Goal: Task Accomplishment & Management: Use online tool/utility

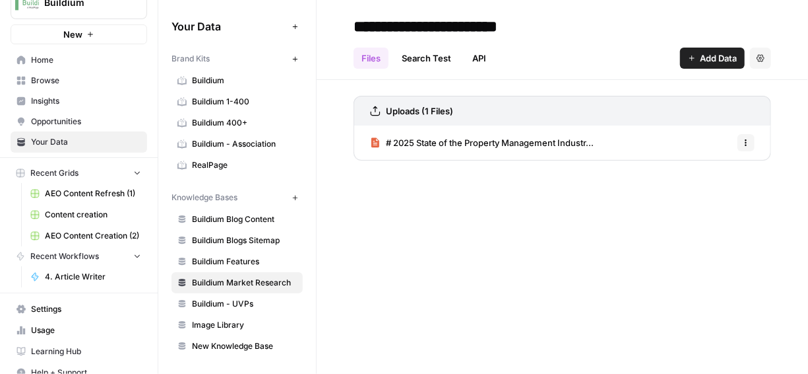
scroll to position [35, 0]
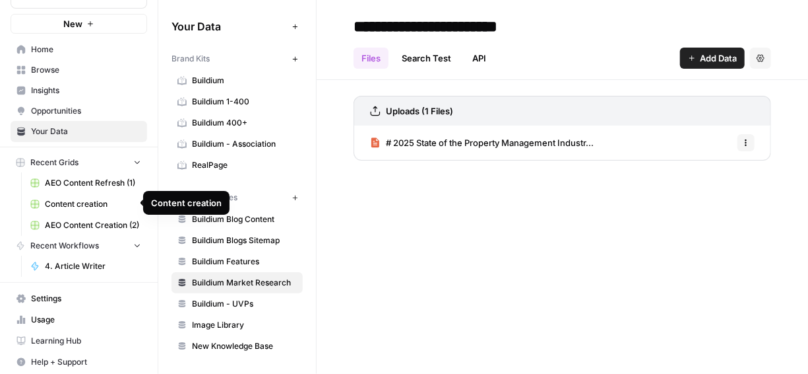
click at [77, 232] on link "AEO Content Creation (2)" at bounding box center [85, 224] width 123 height 21
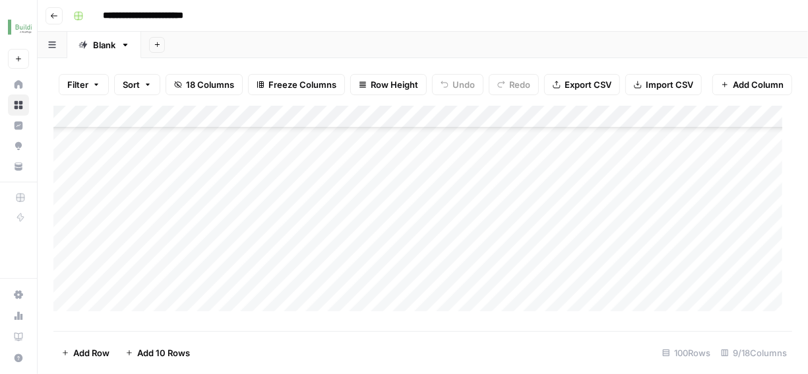
scroll to position [2082, 0]
click at [134, 311] on div "Add Column" at bounding box center [422, 213] width 739 height 215
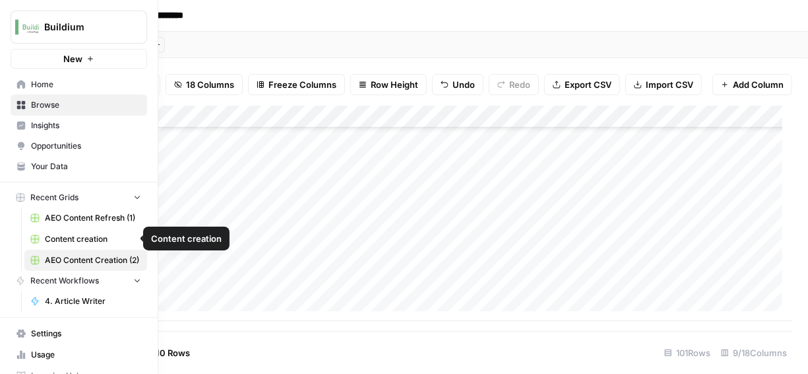
click at [39, 235] on icon at bounding box center [34, 238] width 9 height 9
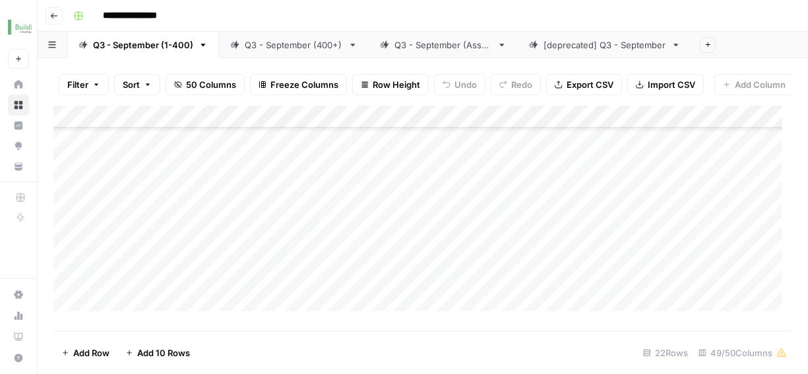
scroll to position [593, 0]
click at [174, 310] on div "Add Column" at bounding box center [422, 213] width 739 height 215
click at [153, 270] on div "Add Column" at bounding box center [422, 213] width 739 height 215
click at [150, 280] on div "Add Column" at bounding box center [422, 213] width 739 height 215
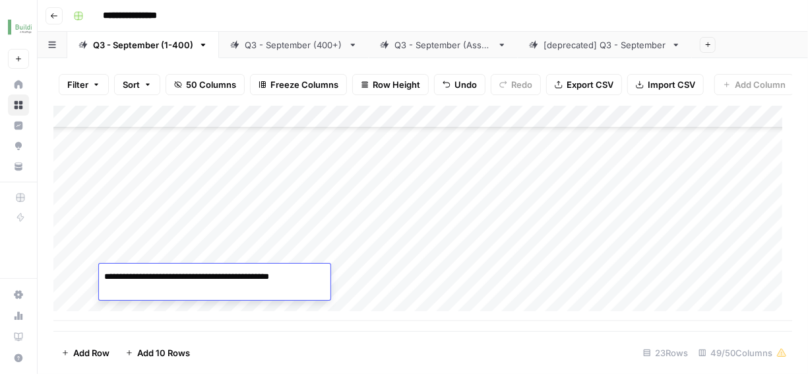
type textarea "**********"
click at [374, 304] on div "Add Column" at bounding box center [422, 213] width 739 height 215
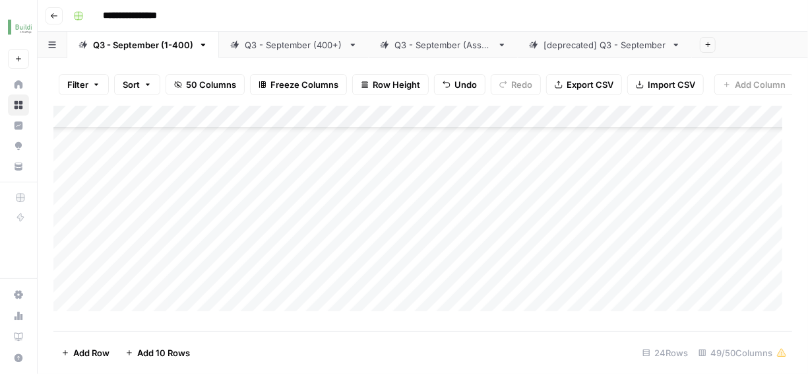
scroll to position [662, 0]
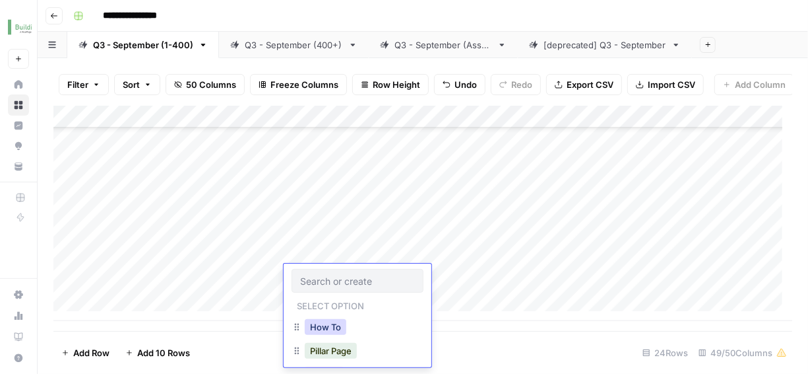
click at [320, 324] on button "How To" at bounding box center [326, 327] width 42 height 16
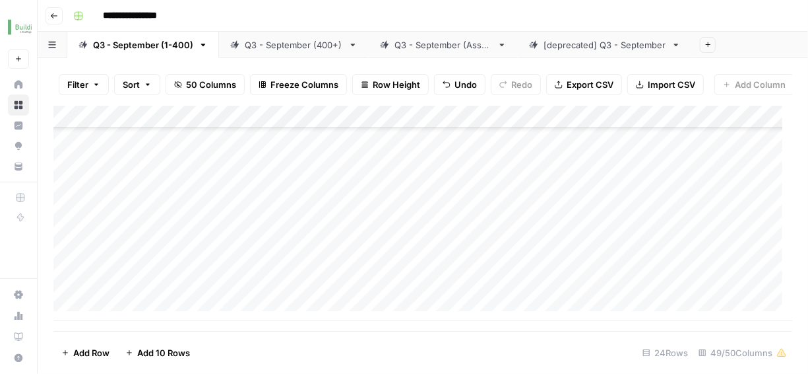
click at [336, 247] on div "Add Column" at bounding box center [422, 213] width 739 height 215
click at [324, 244] on div "Add Column" at bounding box center [422, 213] width 739 height 215
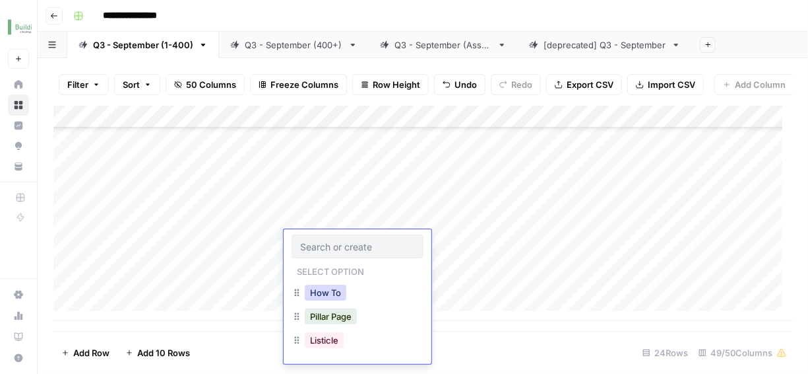
click at [331, 296] on button "How To" at bounding box center [326, 292] width 42 height 16
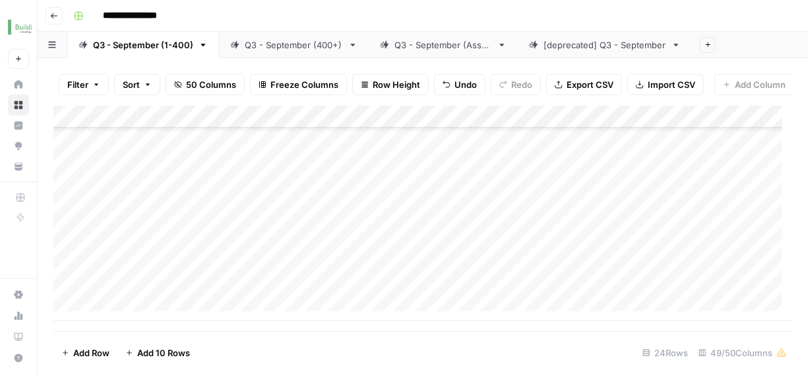
click at [403, 245] on div "Add Column" at bounding box center [422, 213] width 739 height 215
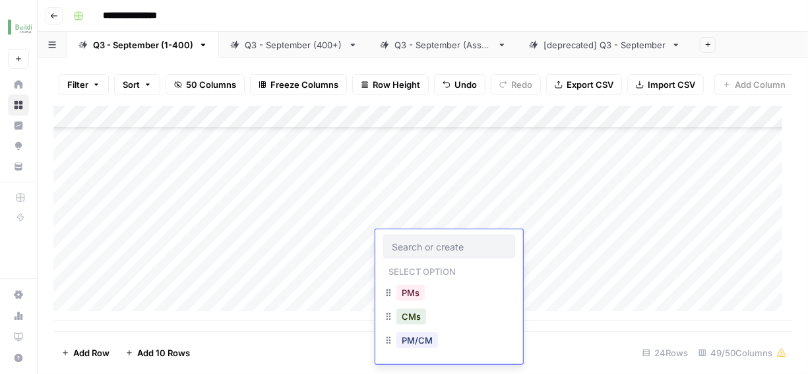
click at [403, 245] on input "text" at bounding box center [449, 246] width 115 height 12
click at [412, 293] on button "PMs" at bounding box center [411, 292] width 28 height 16
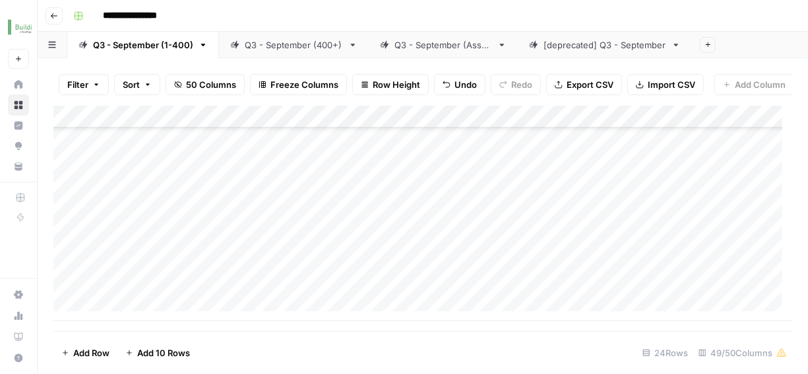
click at [508, 242] on div "Add Column" at bounding box center [422, 213] width 739 height 215
click at [601, 244] on div "Add Column" at bounding box center [422, 213] width 739 height 215
click at [564, 242] on div "Add Column" at bounding box center [422, 213] width 739 height 215
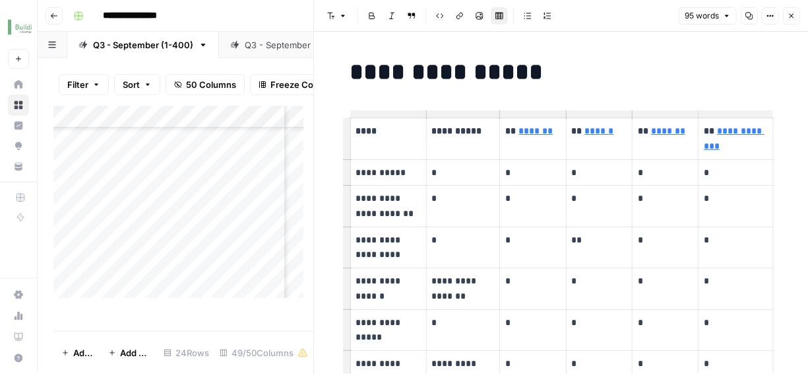
click at [795, 20] on button "Close" at bounding box center [791, 15] width 17 height 17
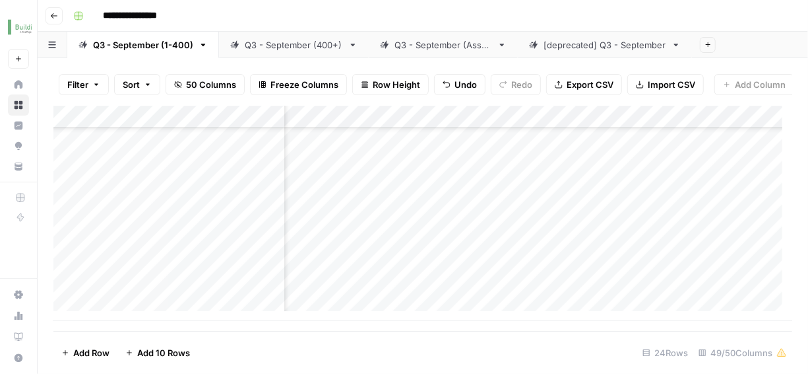
click at [634, 246] on div "Add Column" at bounding box center [422, 213] width 739 height 215
click at [683, 244] on div "Add Column" at bounding box center [422, 213] width 739 height 215
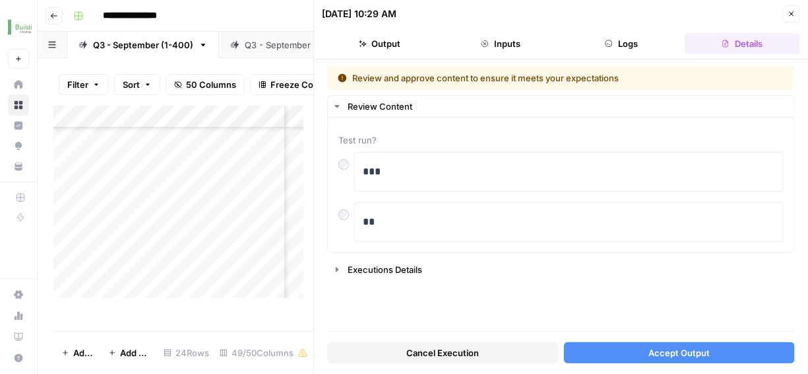
click at [389, 47] on button "Output" at bounding box center [379, 43] width 115 height 21
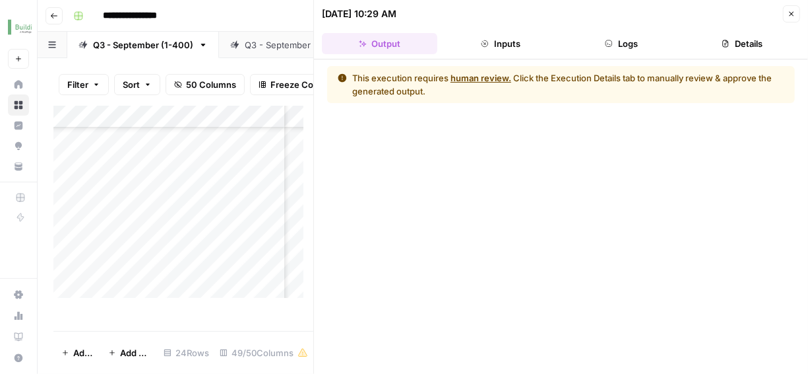
click at [474, 79] on button "human review." at bounding box center [481, 77] width 61 height 13
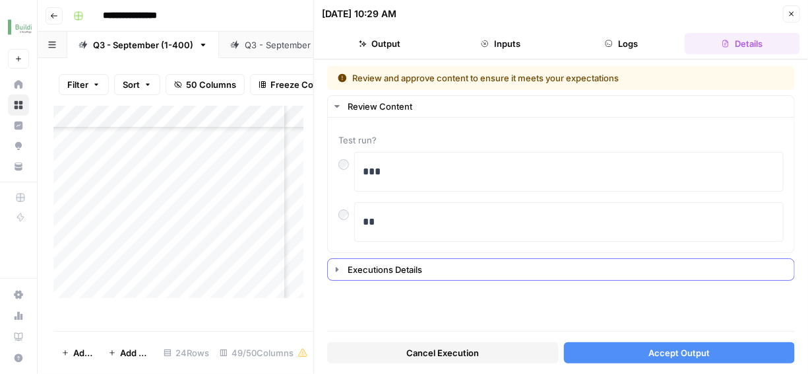
click at [340, 268] on icon "button" at bounding box center [337, 269] width 11 height 11
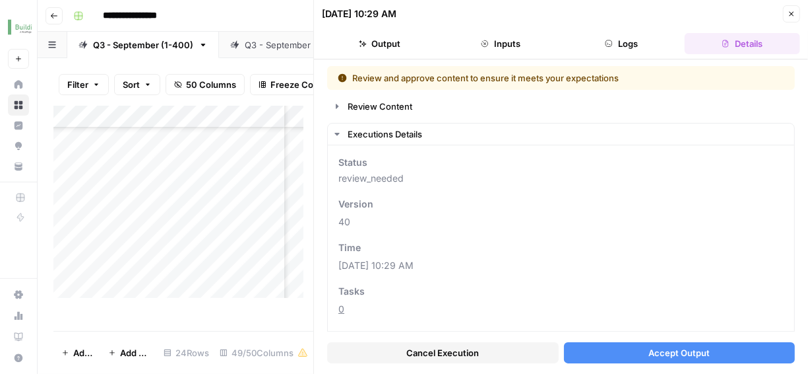
click at [618, 358] on button "Accept Output" at bounding box center [680, 352] width 232 height 21
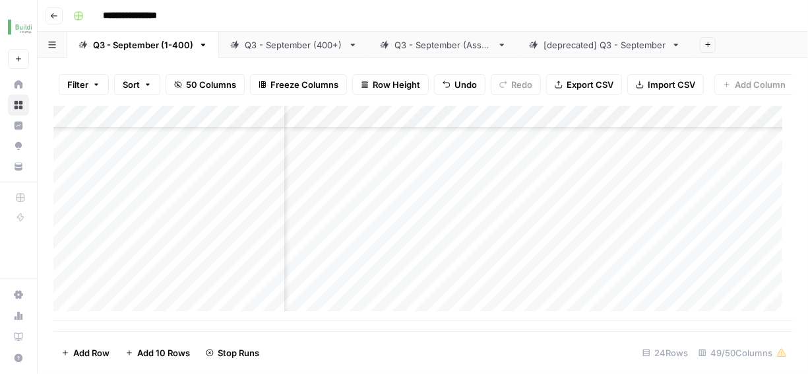
scroll to position [660, 1450]
